Goal: Navigation & Orientation: Find specific page/section

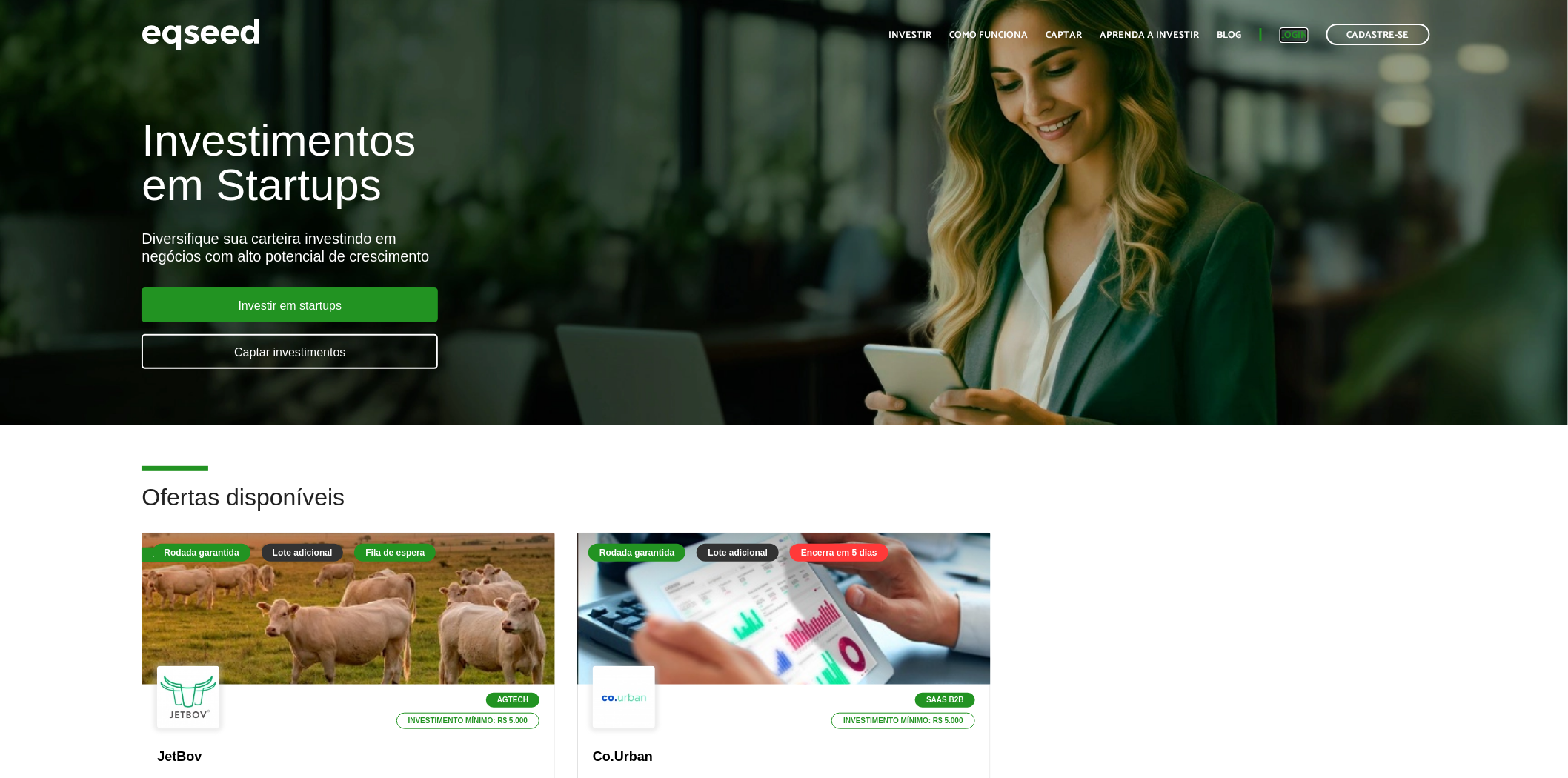
click at [1297, 37] on link "Login" at bounding box center [1294, 35] width 29 height 9
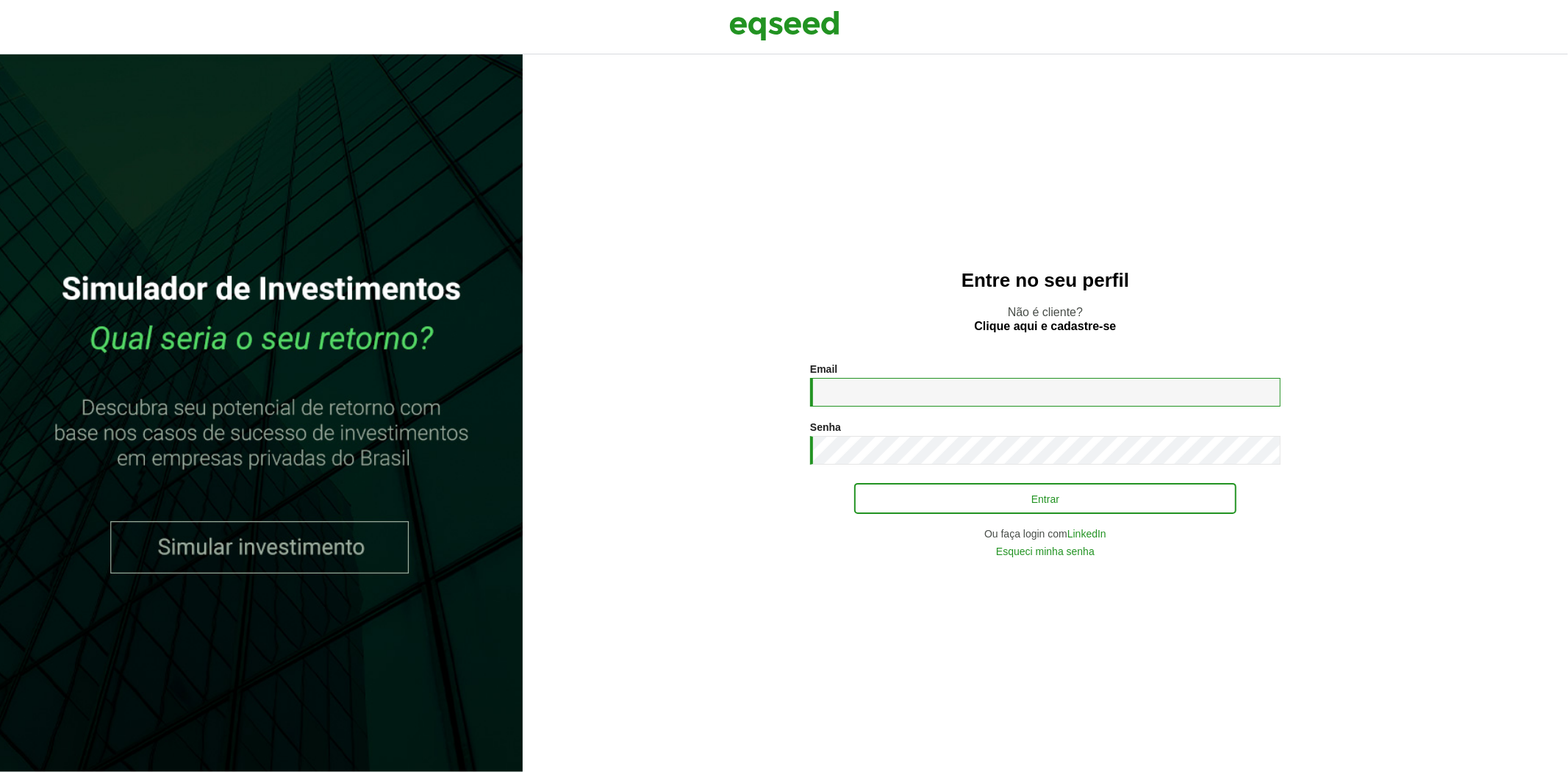
type input "**********"
click at [961, 509] on button "Entrar" at bounding box center [1045, 498] width 383 height 28
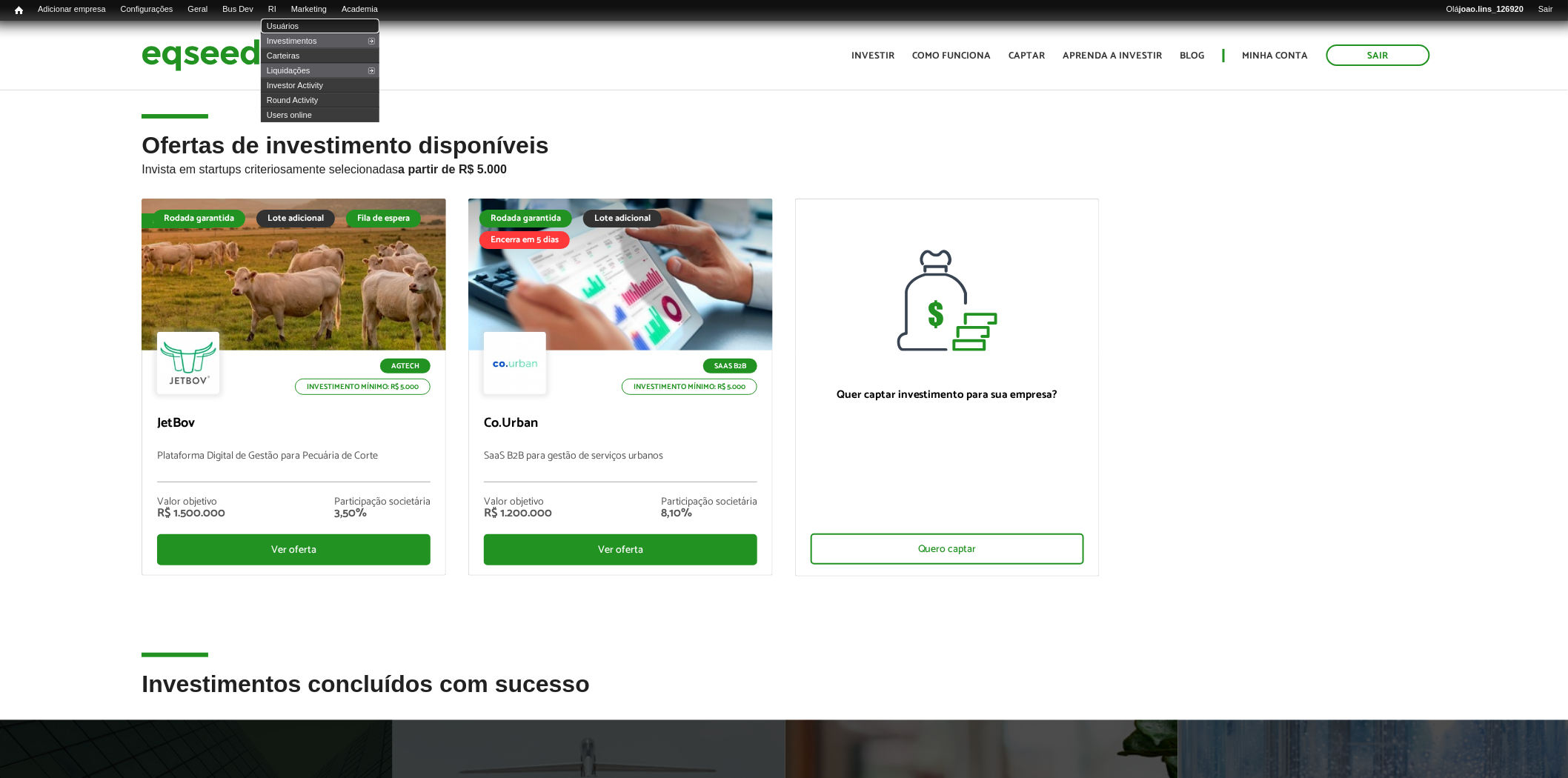
click at [292, 20] on link "Usuários" at bounding box center [320, 26] width 118 height 15
